Goal: Navigation & Orientation: Find specific page/section

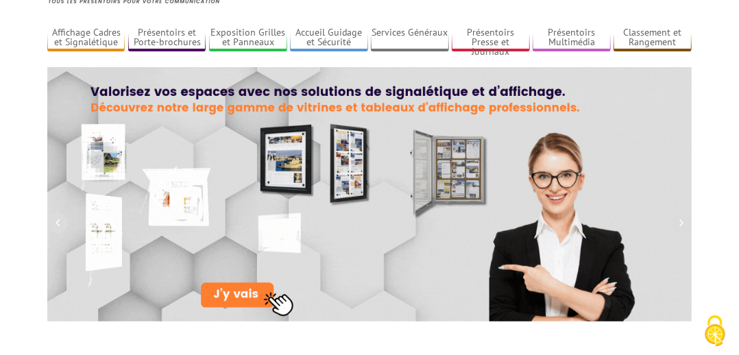
scroll to position [80, 0]
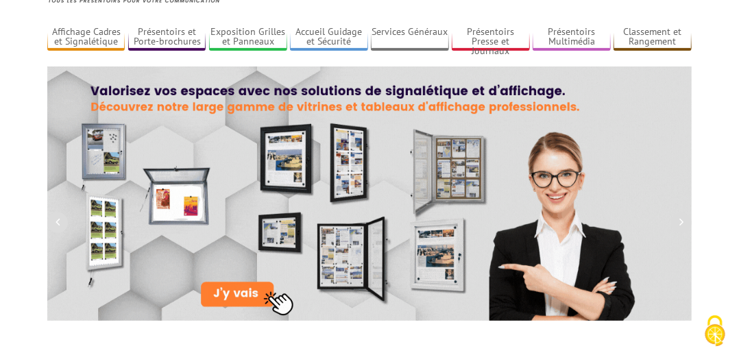
click at [243, 295] on img at bounding box center [369, 194] width 645 height 254
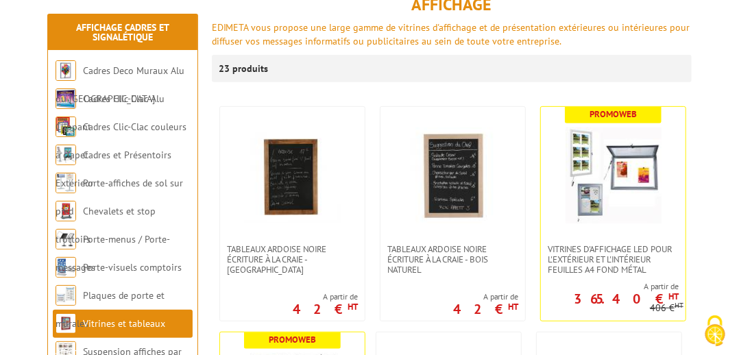
scroll to position [221, 0]
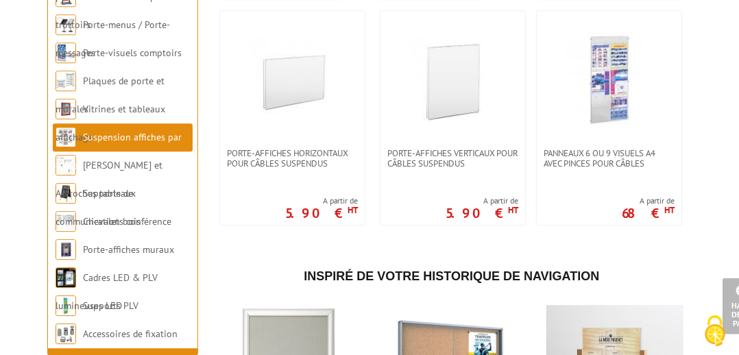
scroll to position [1652, 0]
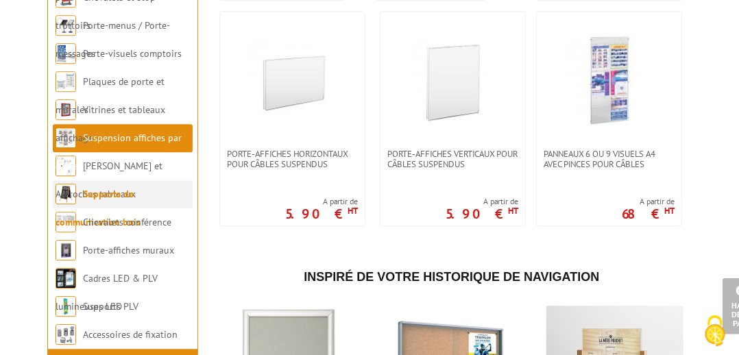
click at [106, 201] on link "Supports de communication bois" at bounding box center [98, 208] width 85 height 40
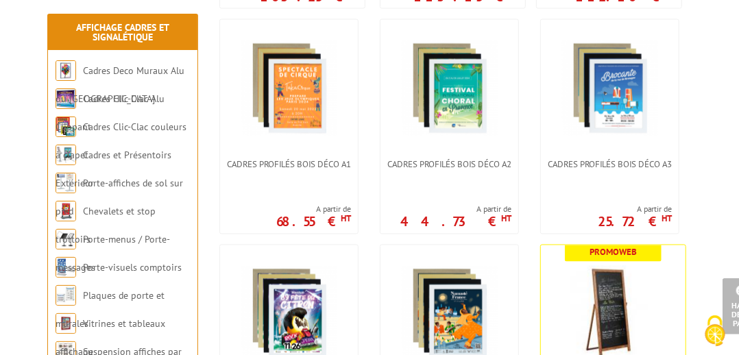
scroll to position [1002, 0]
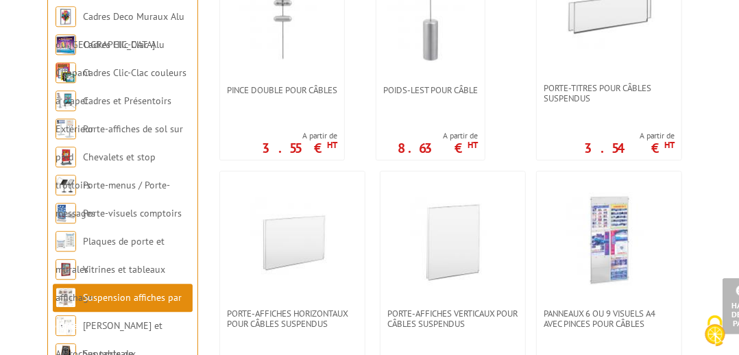
scroll to position [1492, 0]
